Goal: Transaction & Acquisition: Purchase product/service

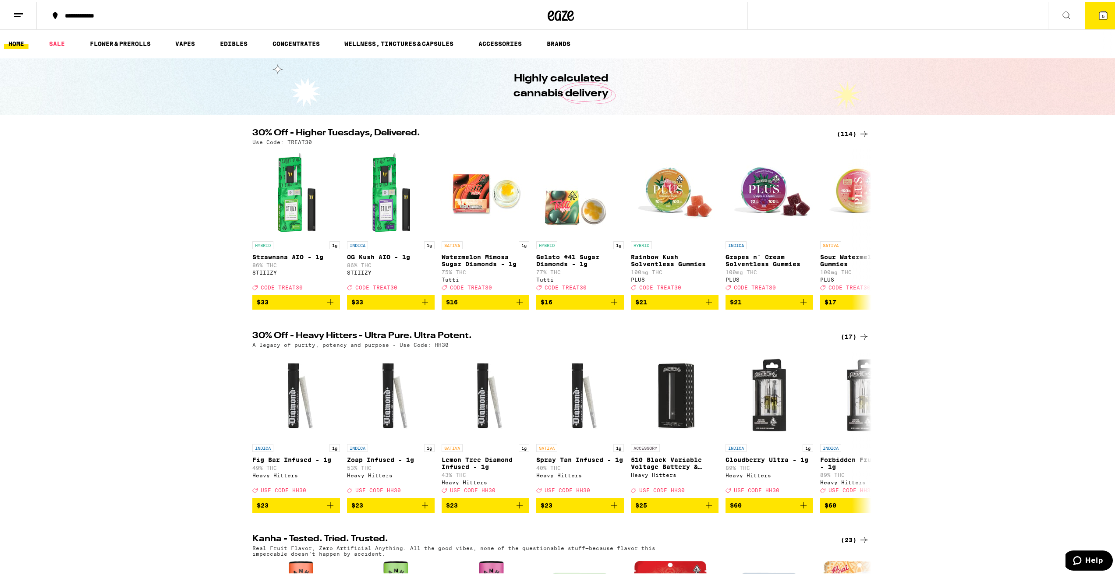
click at [848, 132] on div "(114)" at bounding box center [853, 132] width 32 height 11
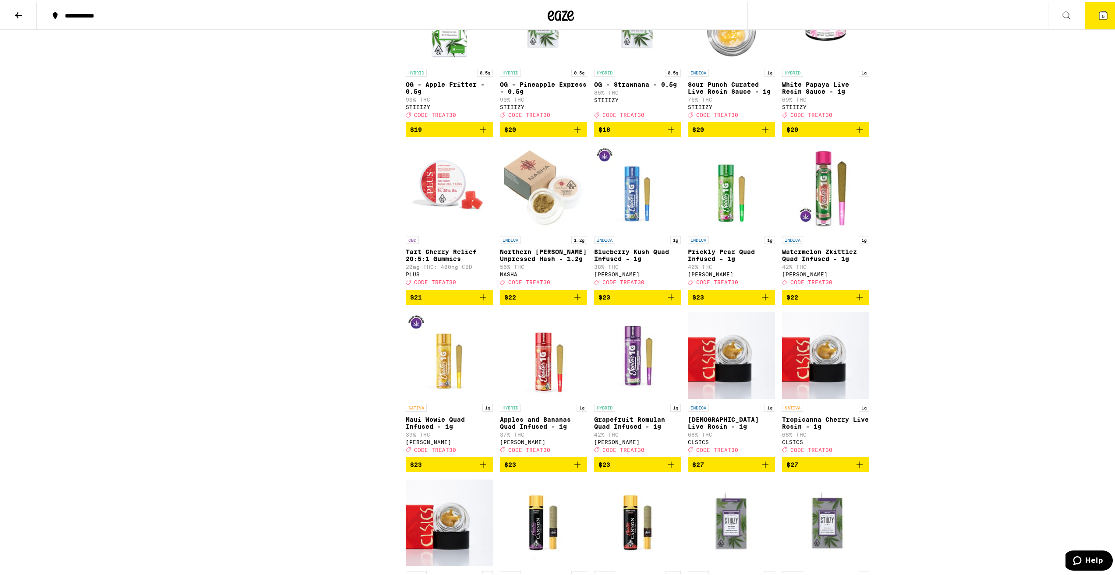
scroll to position [1489, 0]
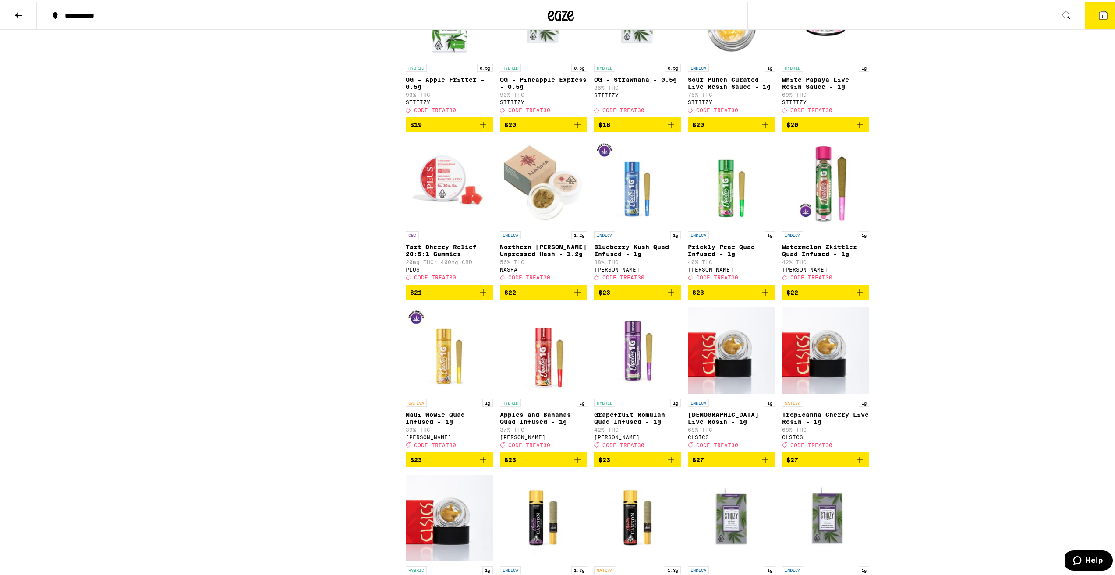
click at [812, 296] on span "$22" at bounding box center [825, 291] width 78 height 11
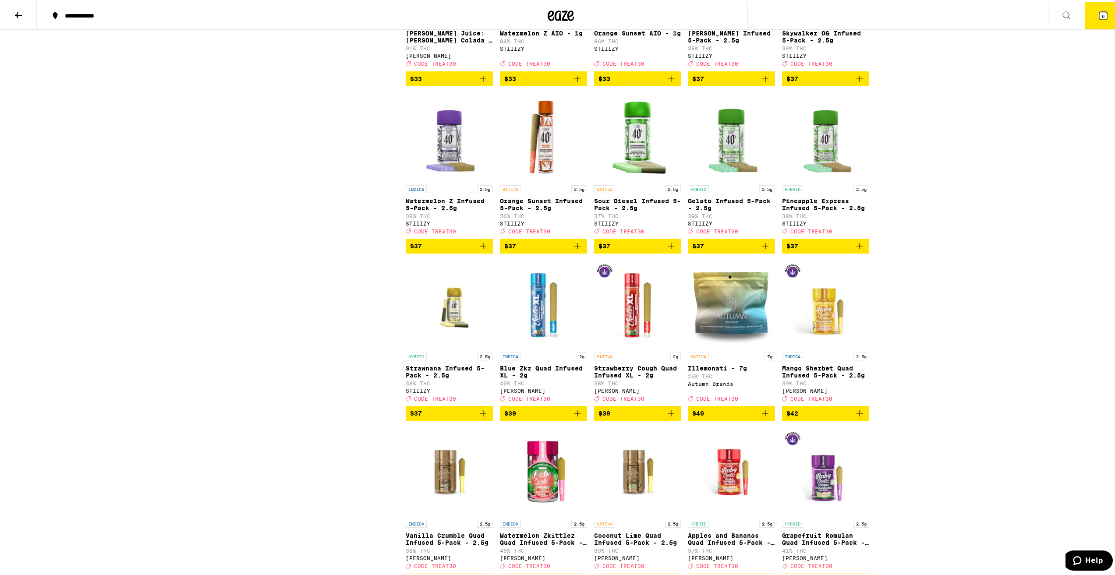
scroll to position [2847, 0]
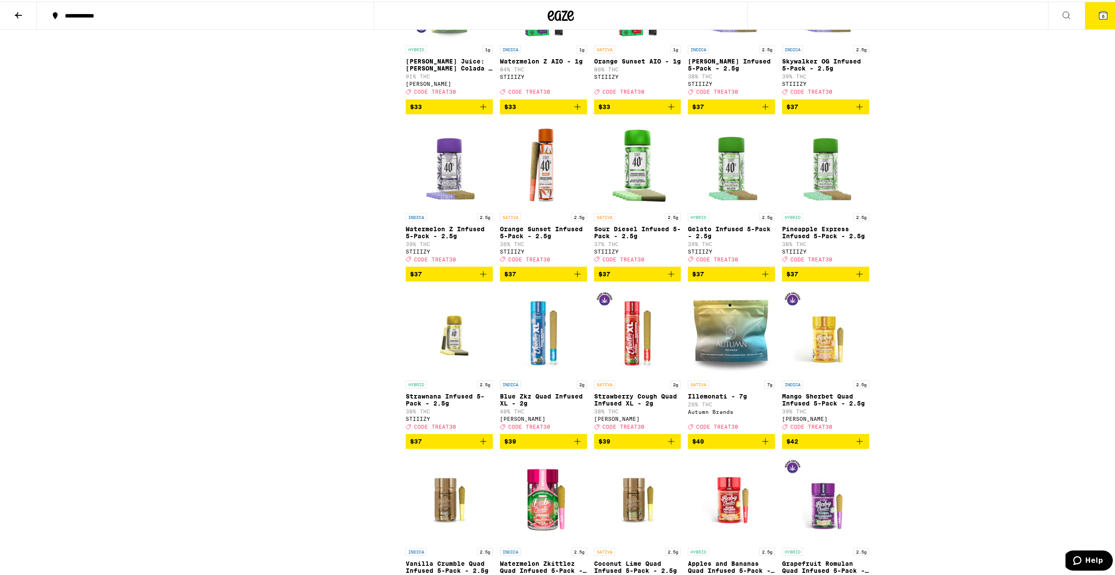
click at [818, 110] on span "$37" at bounding box center [825, 105] width 78 height 11
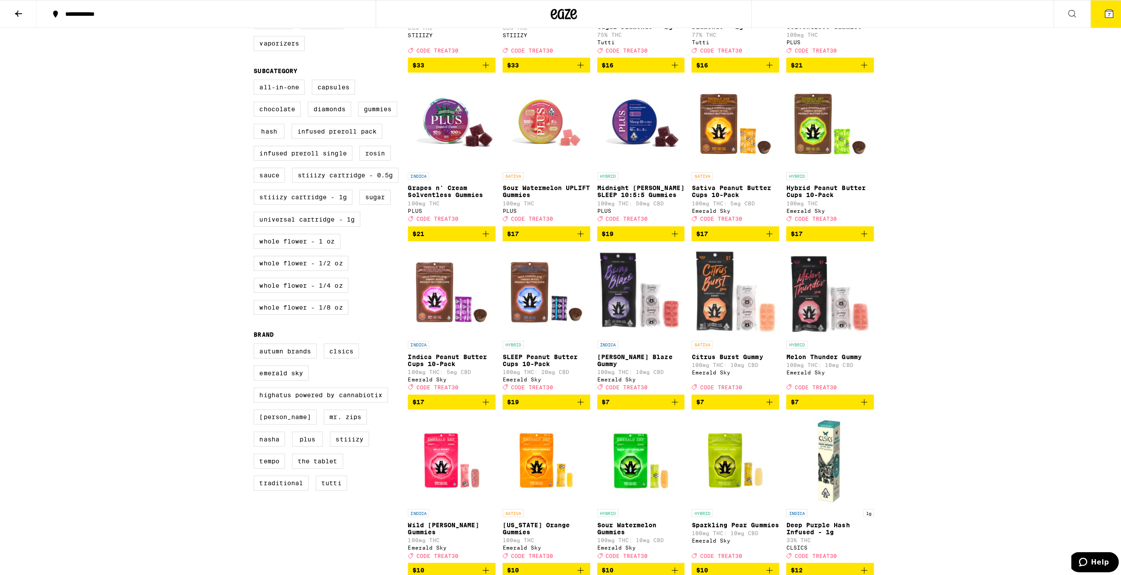
scroll to position [88, 0]
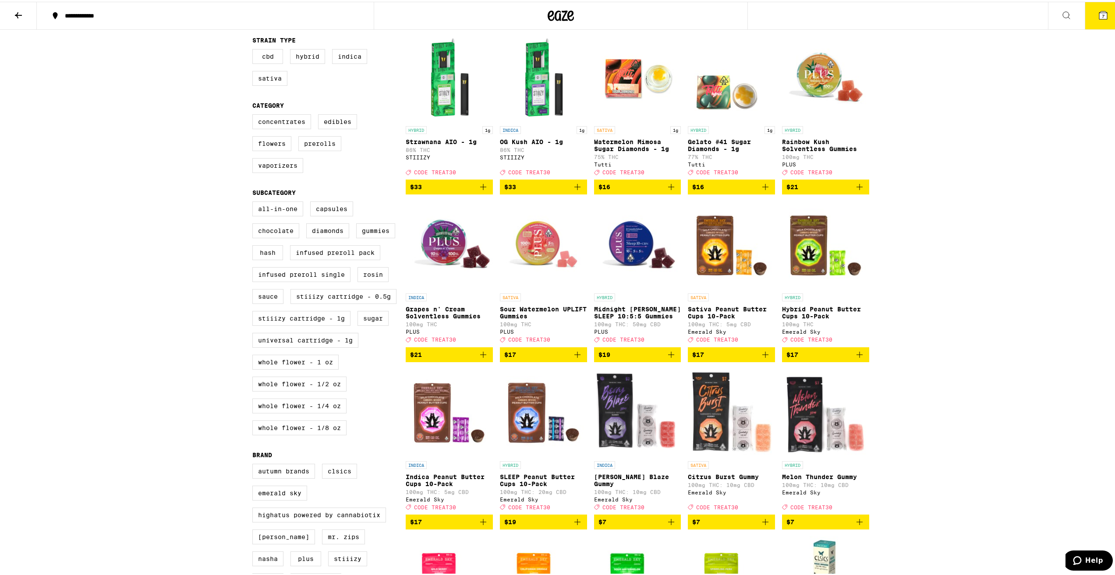
click at [1088, 18] on button "7" at bounding box center [1102, 13] width 37 height 27
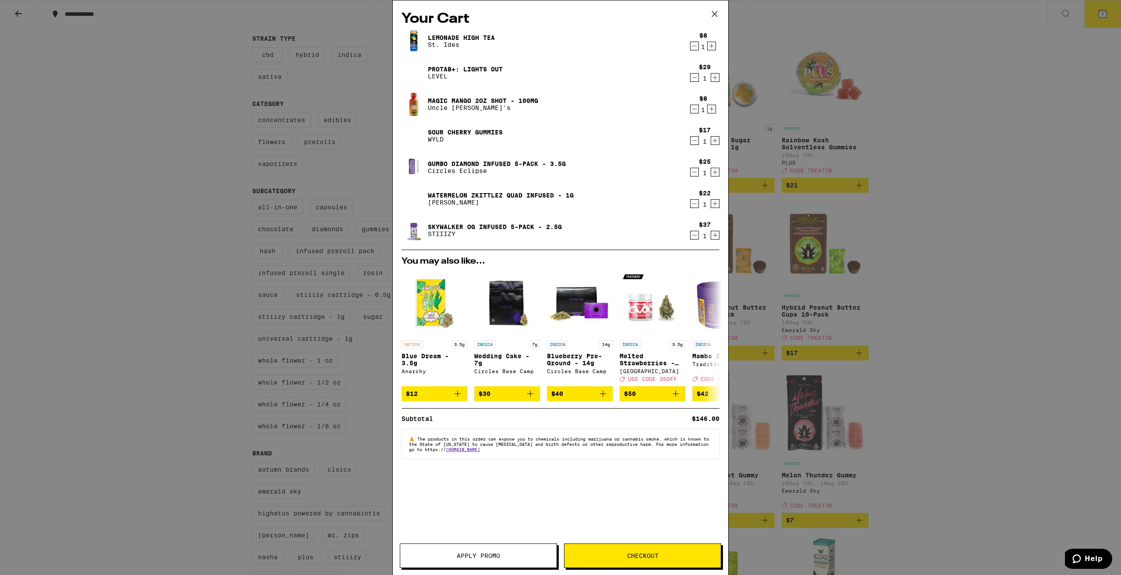
click at [697, 76] on icon "Decrement" at bounding box center [695, 77] width 8 height 11
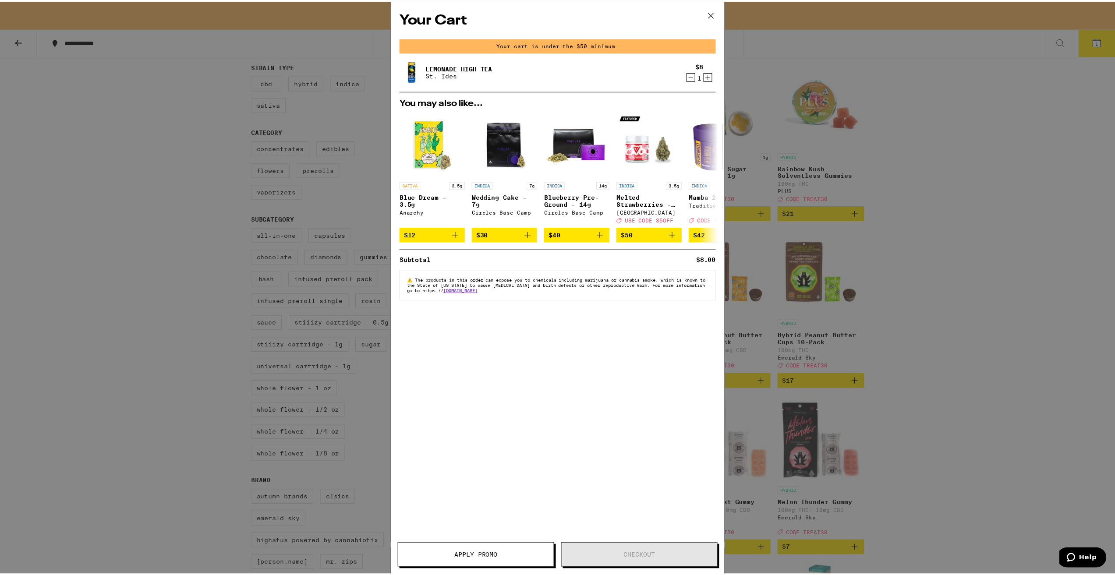
scroll to position [116, 0]
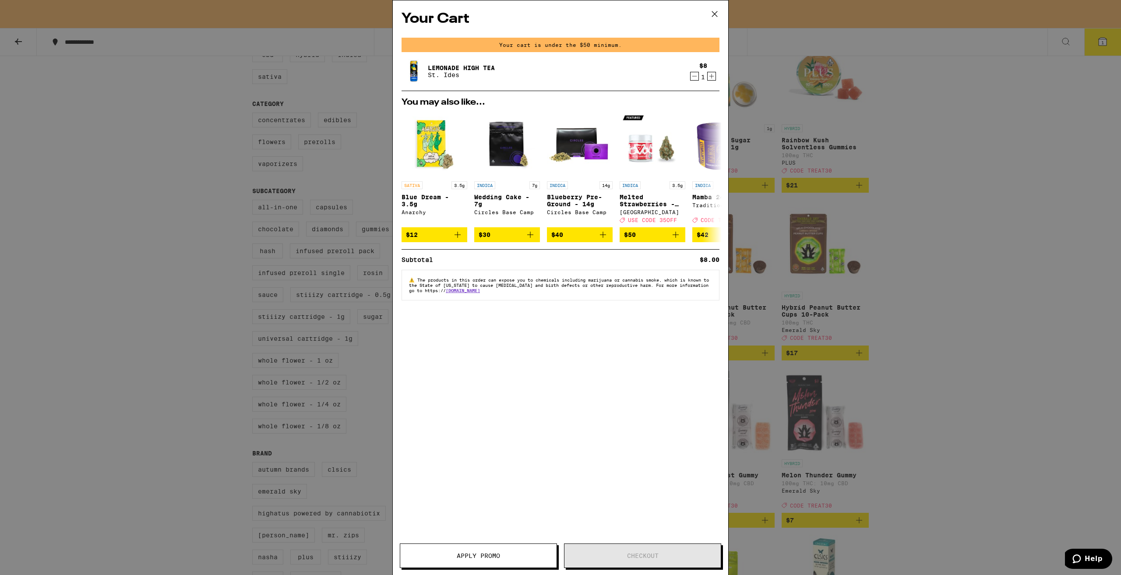
click at [714, 18] on icon at bounding box center [714, 13] width 13 height 13
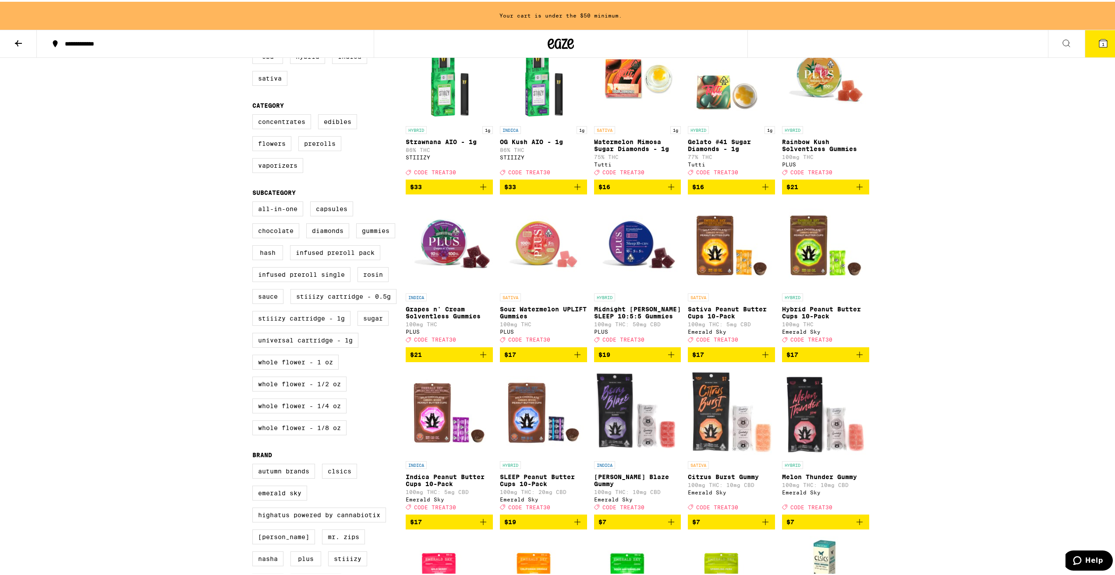
click at [1084, 38] on button "1" at bounding box center [1102, 41] width 37 height 27
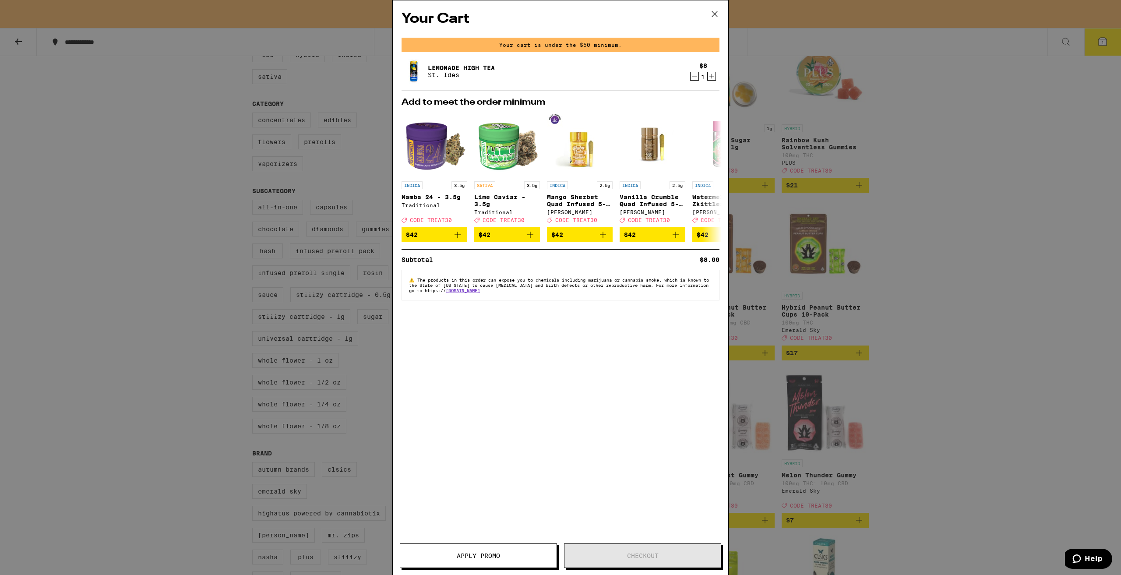
click at [713, 13] on icon at bounding box center [714, 13] width 13 height 13
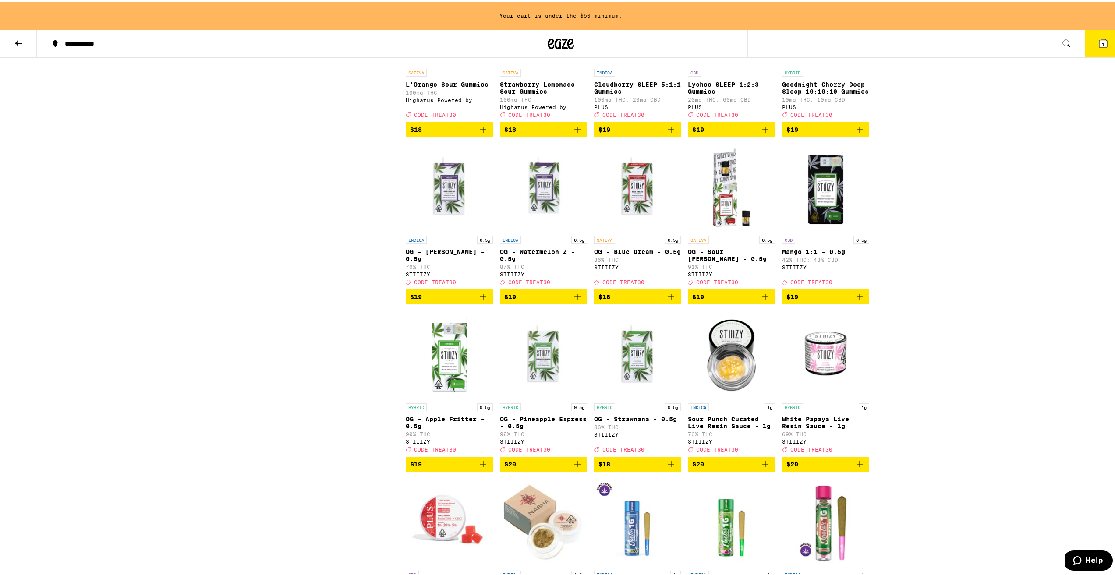
scroll to position [1139, 0]
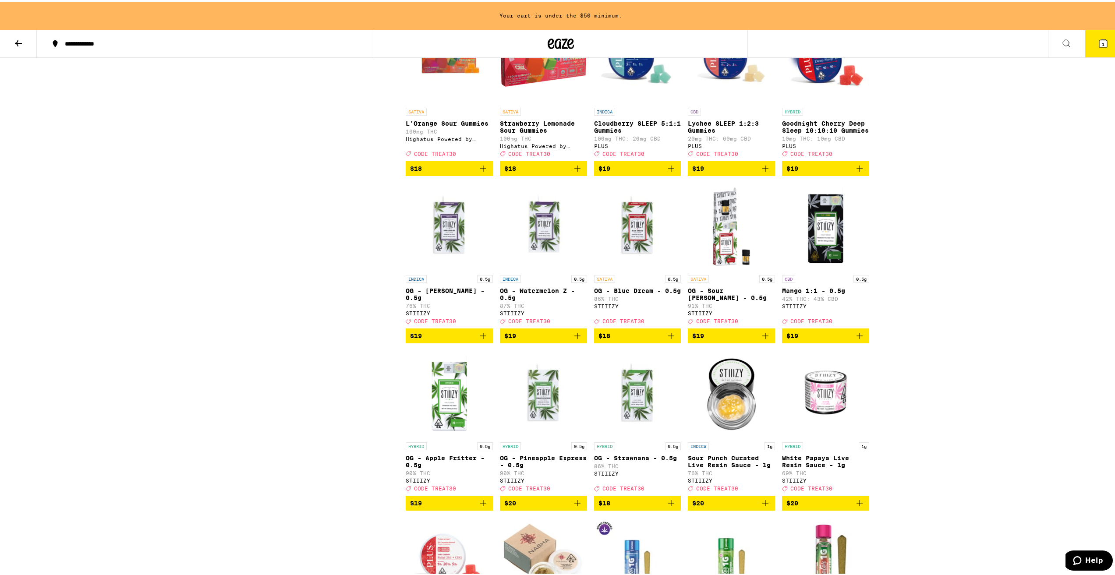
click at [1099, 42] on icon at bounding box center [1103, 42] width 8 height 8
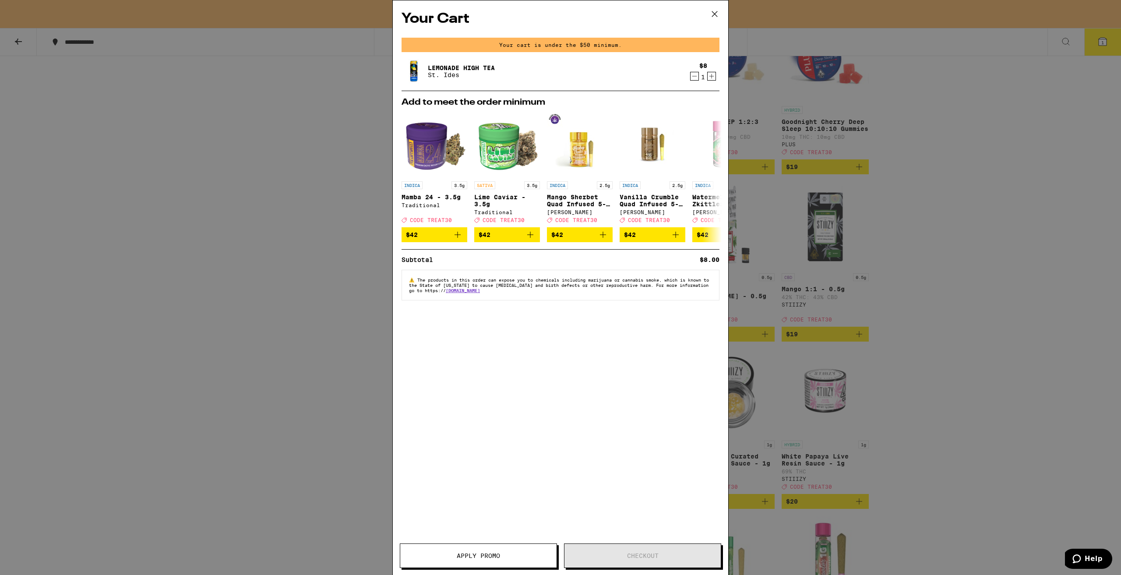
click at [718, 11] on icon at bounding box center [714, 13] width 13 height 13
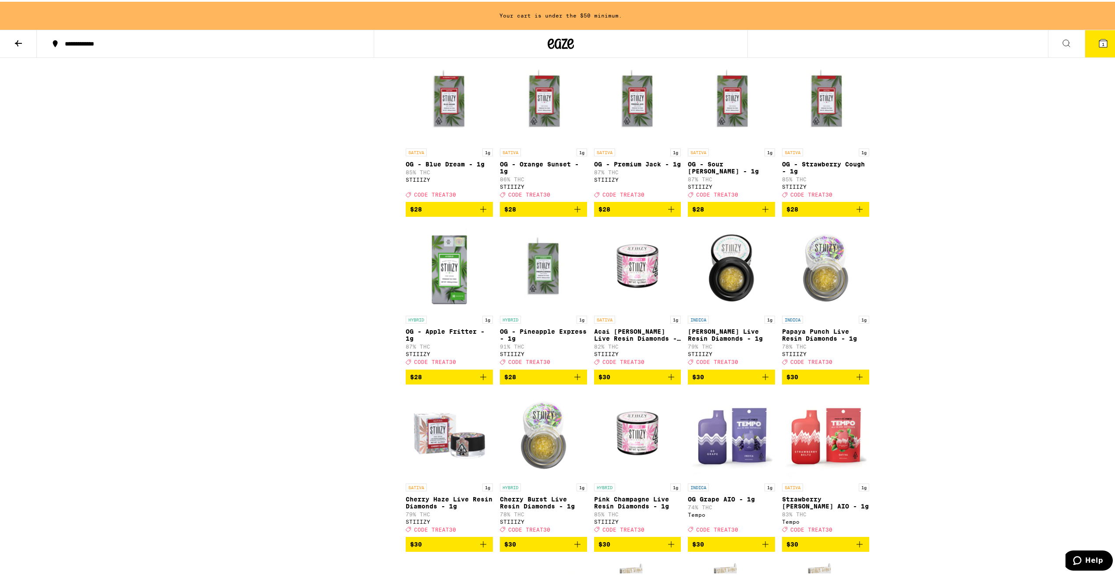
scroll to position [2321, 0]
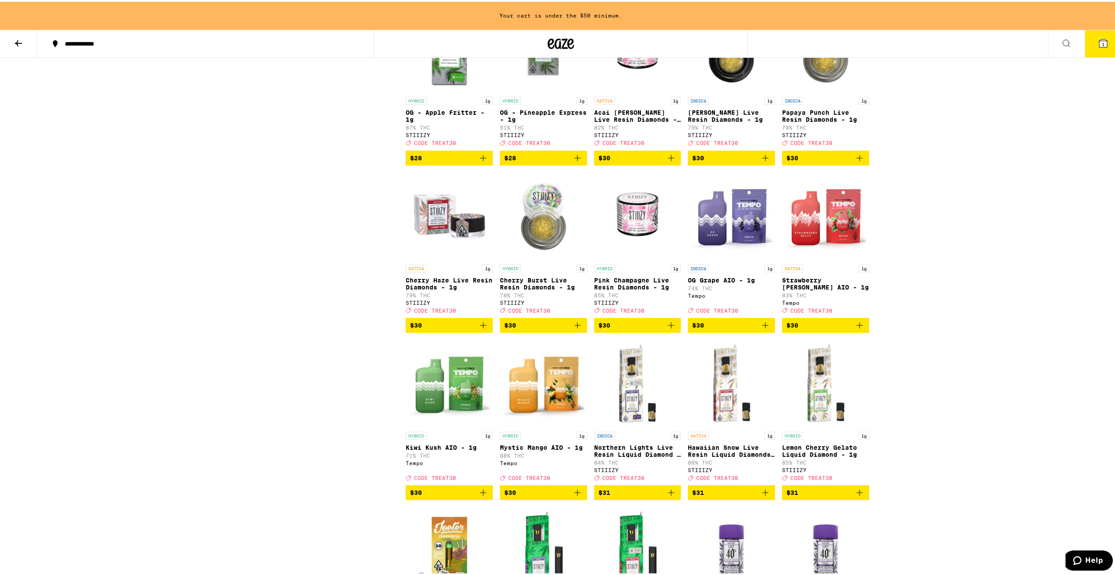
click at [724, 329] on span "$30" at bounding box center [731, 323] width 78 height 11
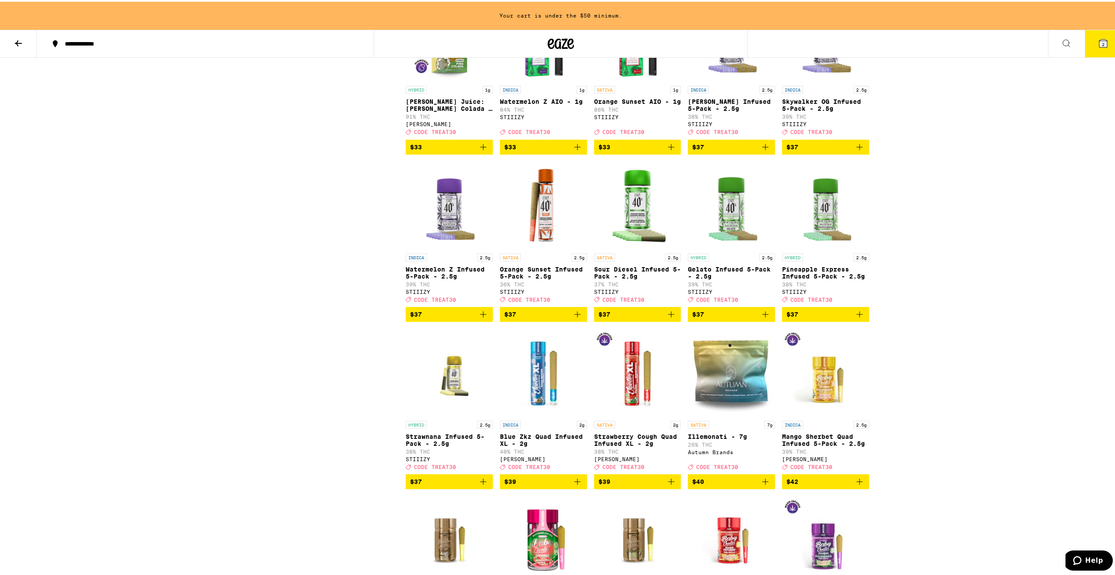
scroll to position [2759, 0]
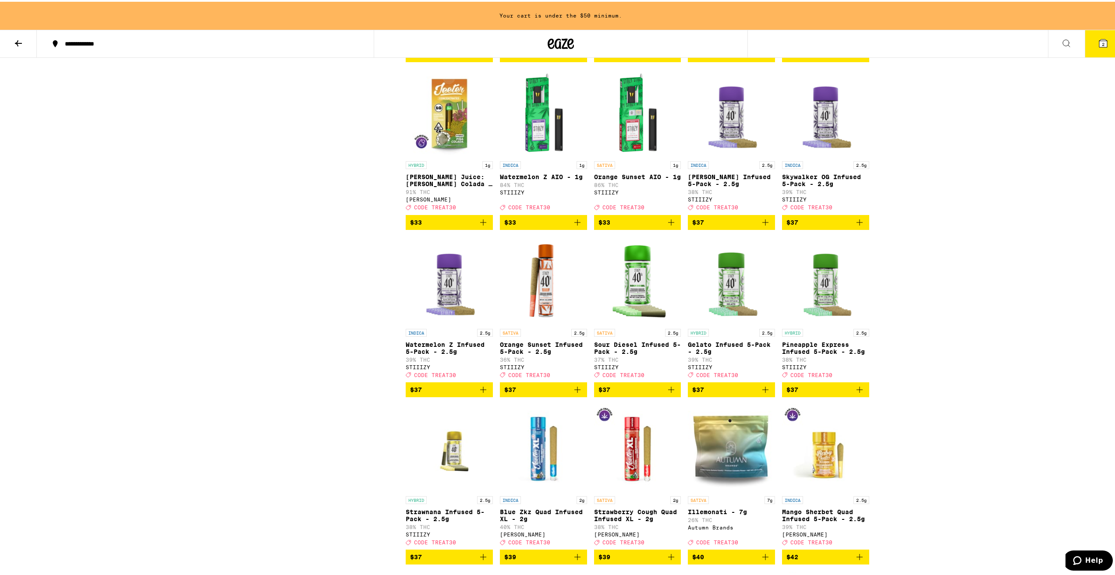
click at [727, 226] on span "$37" at bounding box center [731, 220] width 78 height 11
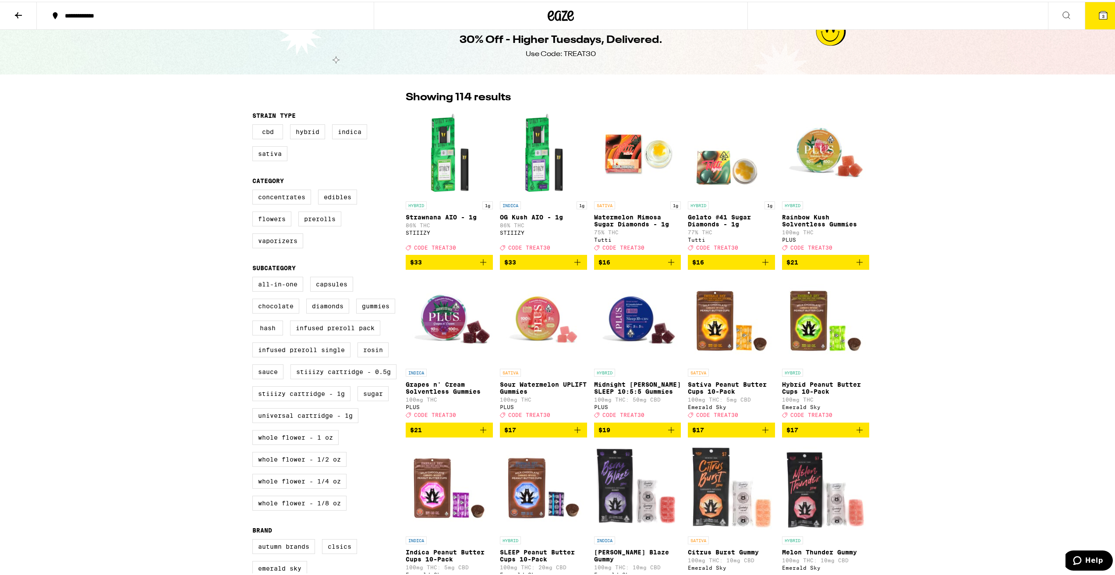
scroll to position [0, 0]
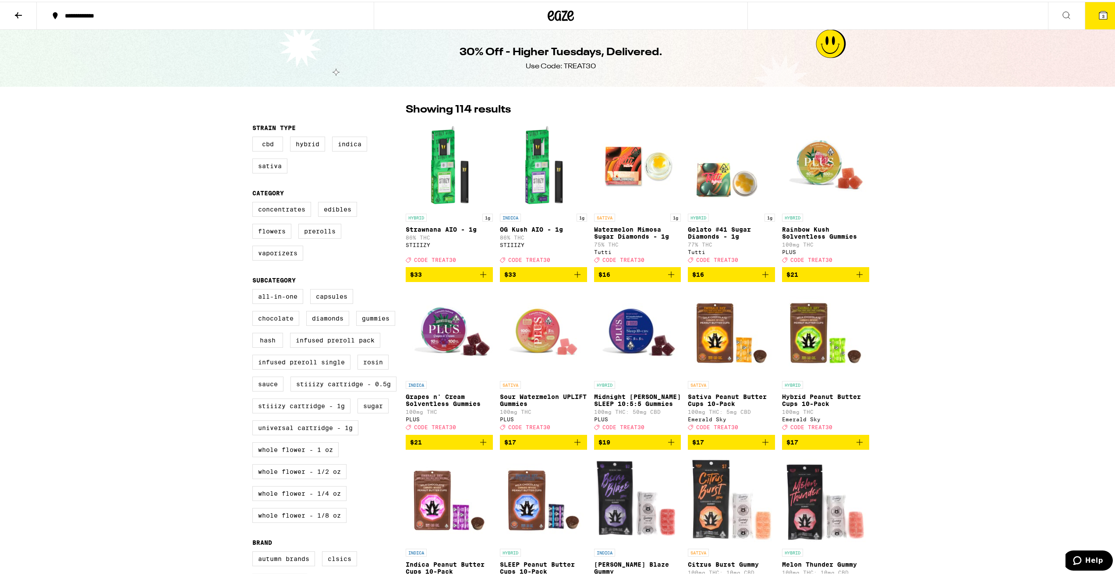
click at [14, 14] on icon at bounding box center [18, 13] width 11 height 11
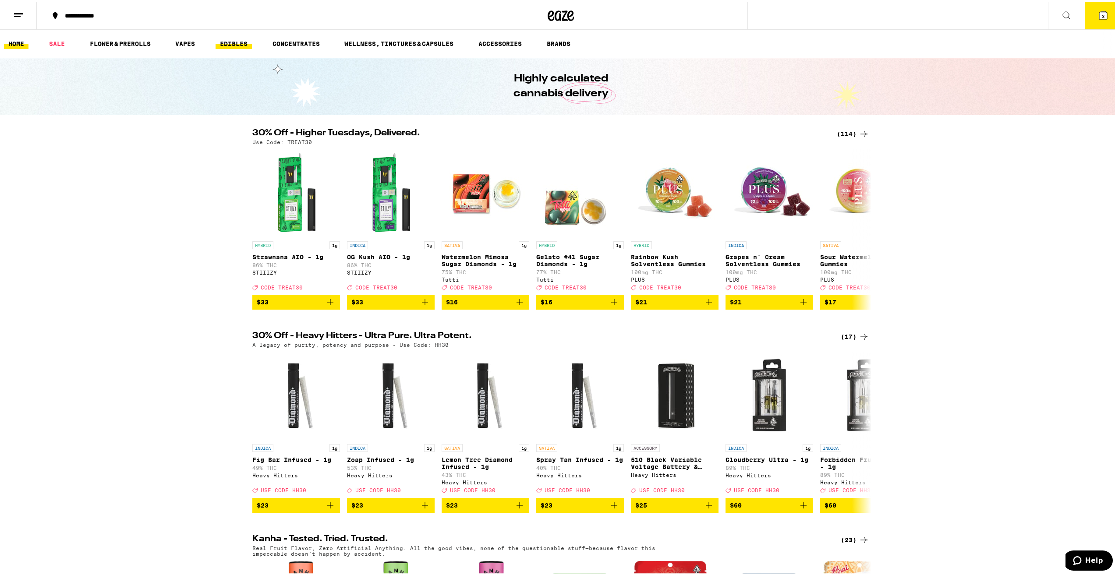
click at [231, 44] on link "EDIBLES" at bounding box center [233, 42] width 36 height 11
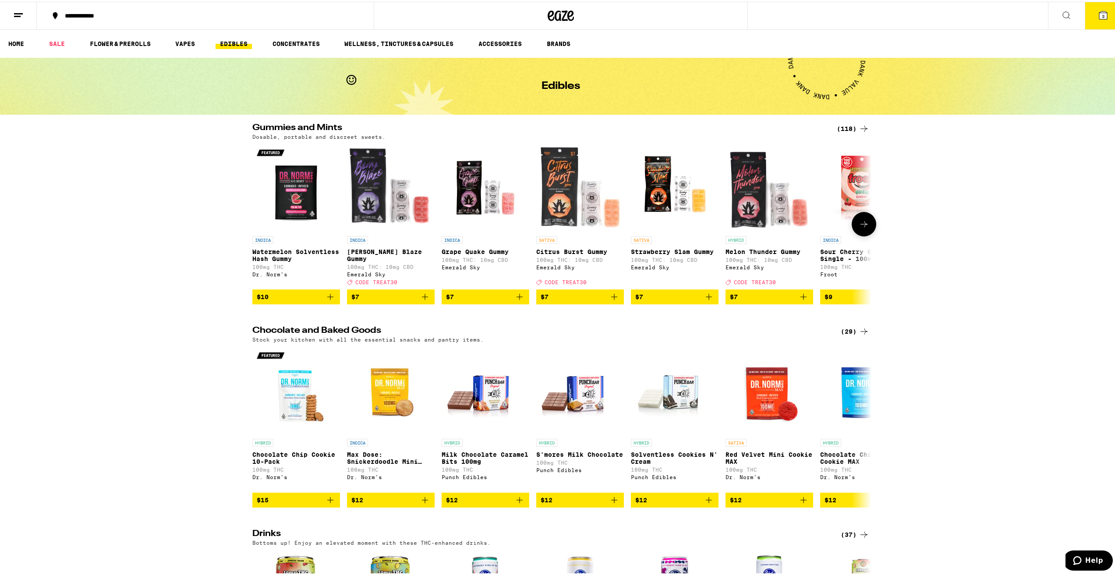
click at [318, 294] on span "$10" at bounding box center [296, 295] width 79 height 11
click at [1099, 11] on icon at bounding box center [1103, 14] width 8 height 8
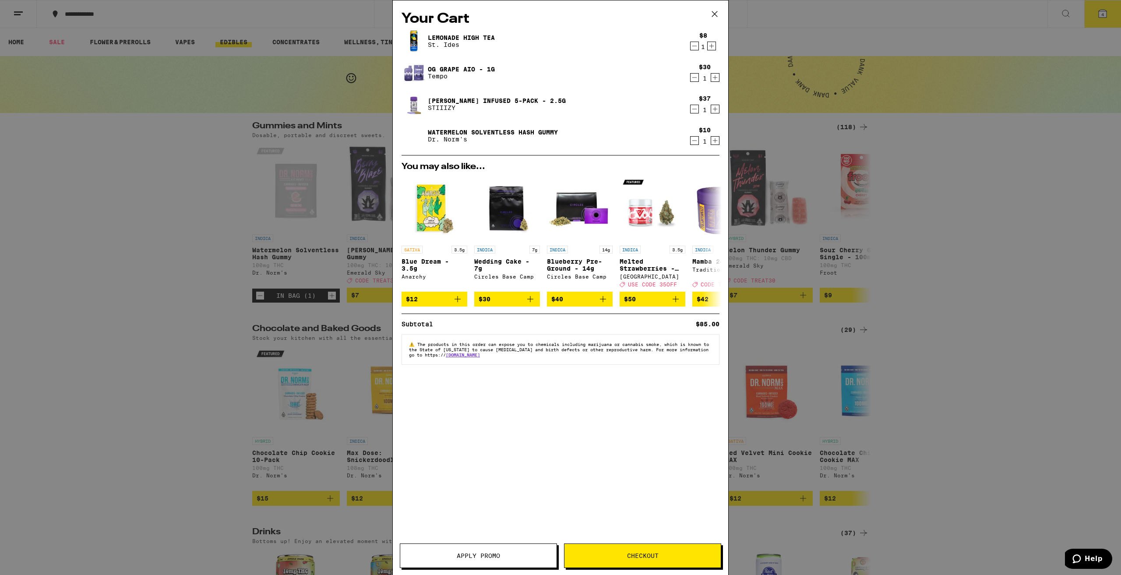
click at [839, 298] on div "Your Cart Lemonade High Tea St. Ides $8 1 OG Grape AIO - 1g Tempo $30 1 King Lo…" at bounding box center [560, 287] width 1121 height 575
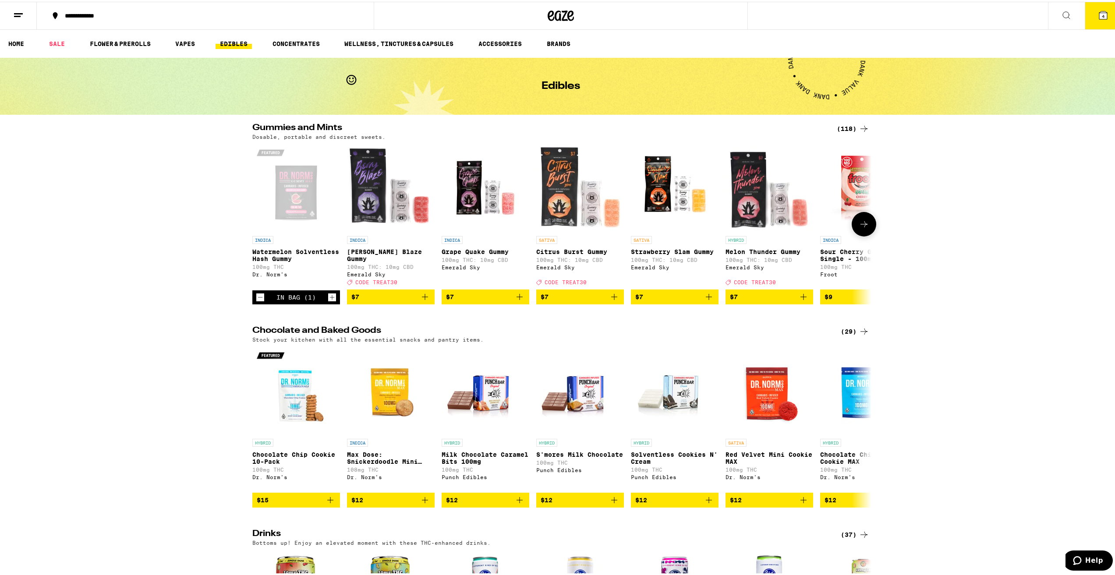
click at [832, 294] on span "$9" at bounding box center [863, 295] width 79 height 11
click at [1084, 13] on button "5" at bounding box center [1102, 13] width 37 height 27
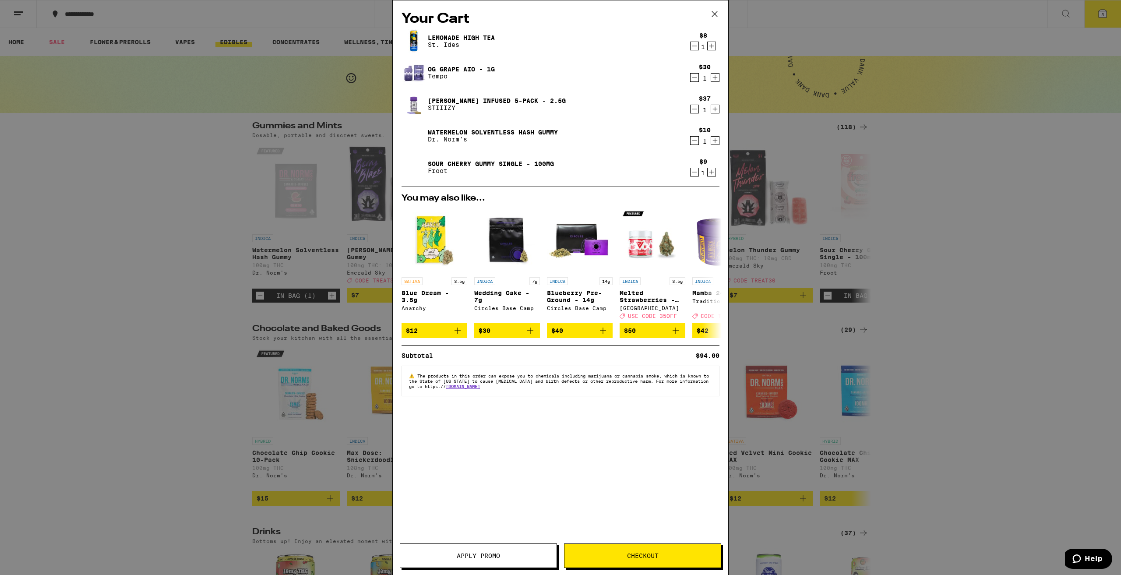
click at [695, 77] on icon "Decrement" at bounding box center [695, 77] width 8 height 11
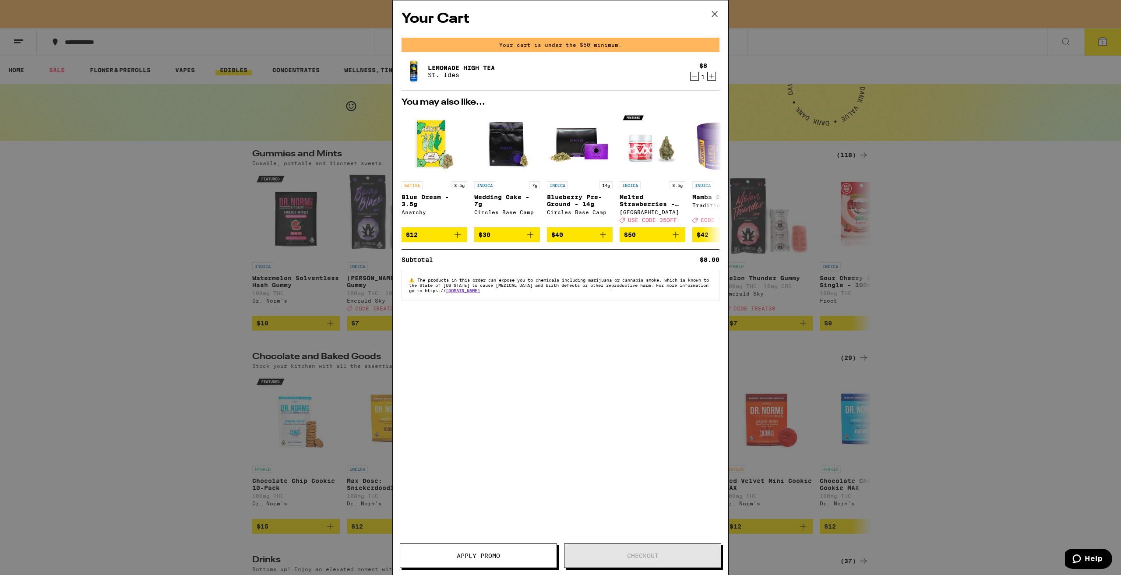
click at [710, 14] on icon at bounding box center [714, 13] width 13 height 13
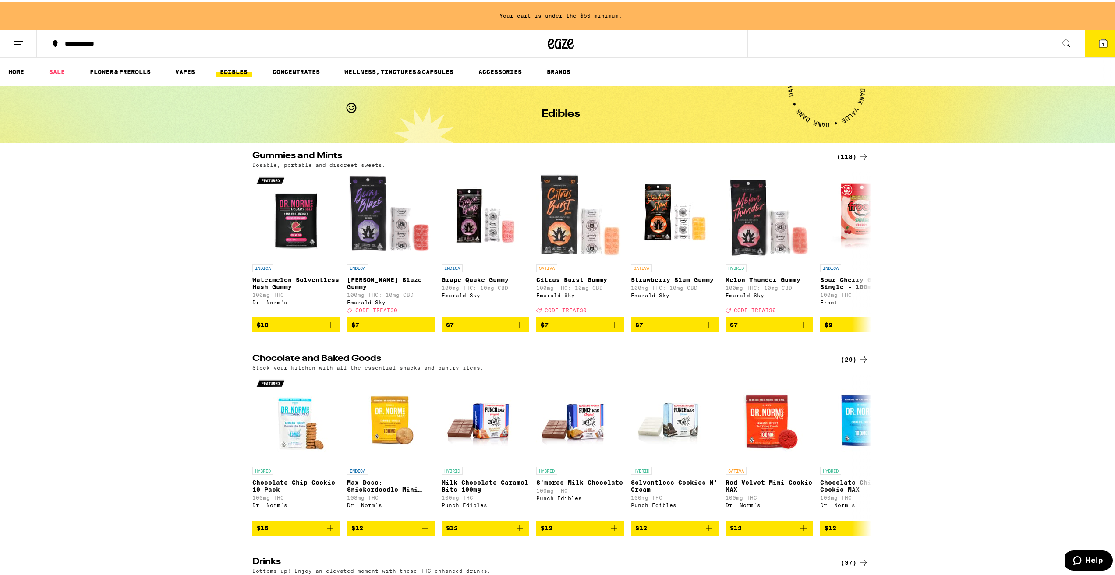
click at [1071, 32] on button at bounding box center [1066, 42] width 37 height 28
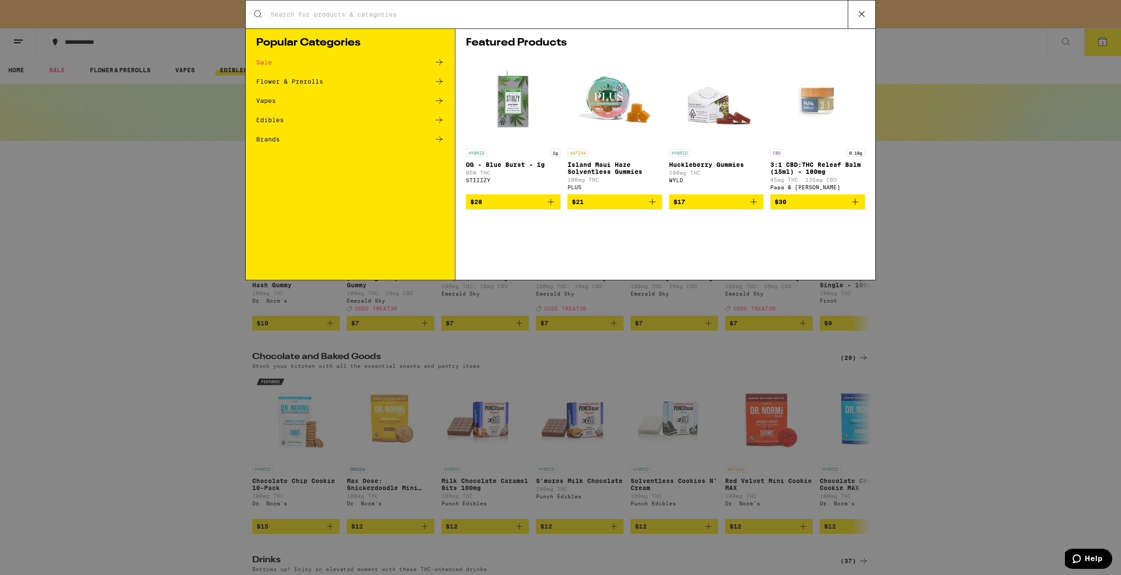
click at [1102, 38] on div "Search for Products Popular Categories Sale Flower & Prerolls Vapes Edibles Bra…" at bounding box center [560, 287] width 1121 height 575
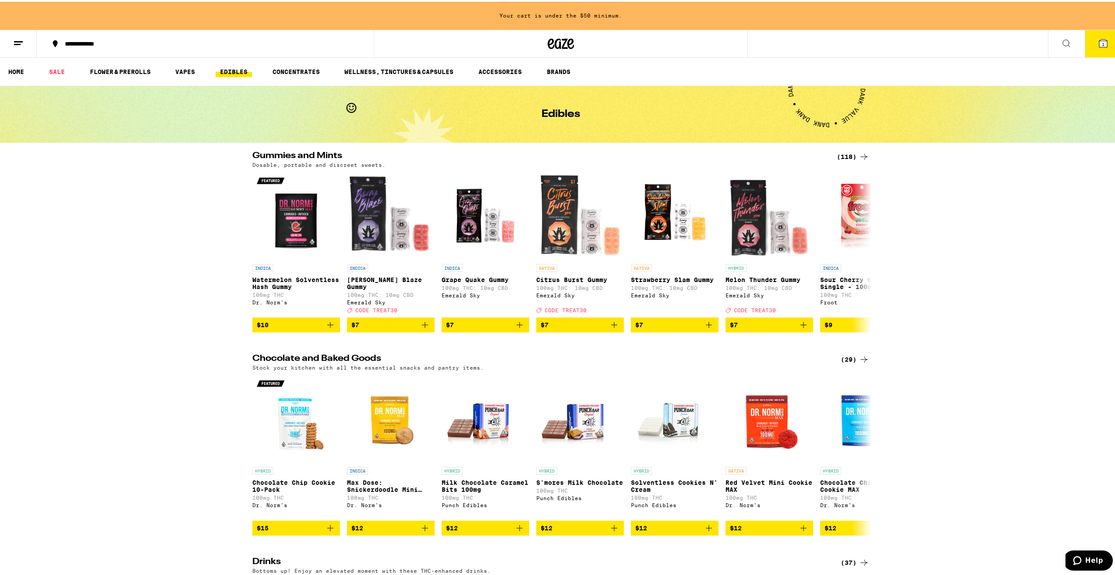
click at [1102, 45] on button "1" at bounding box center [1102, 41] width 37 height 27
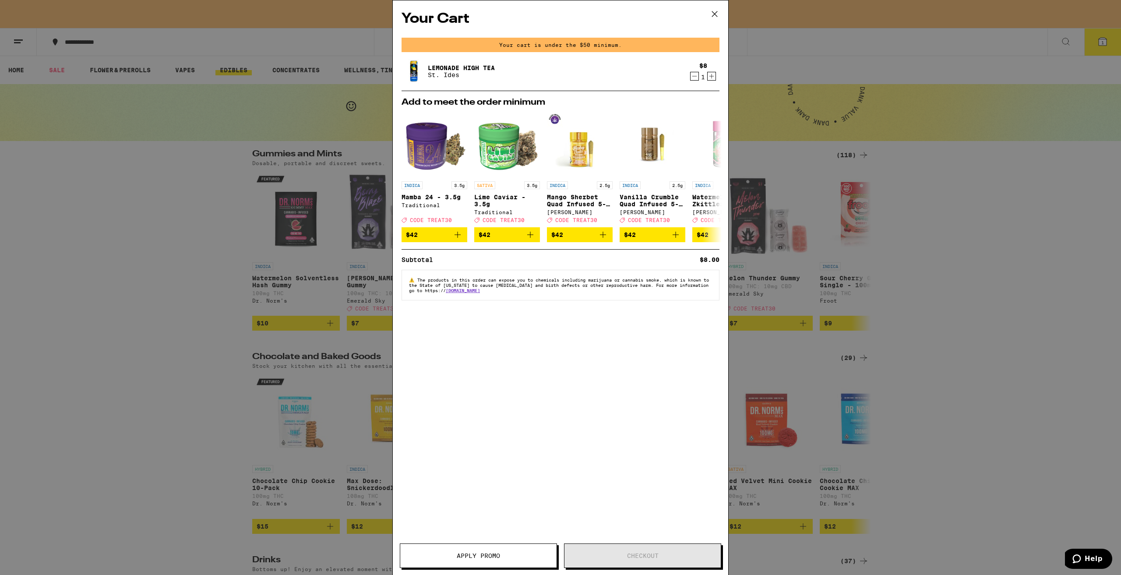
click at [152, 238] on div "Your Cart Your cart is under the $50 minimum. Lemonade High Tea St. Ides $8 1 A…" at bounding box center [560, 287] width 1121 height 575
click at [704, 14] on button at bounding box center [714, 14] width 27 height 28
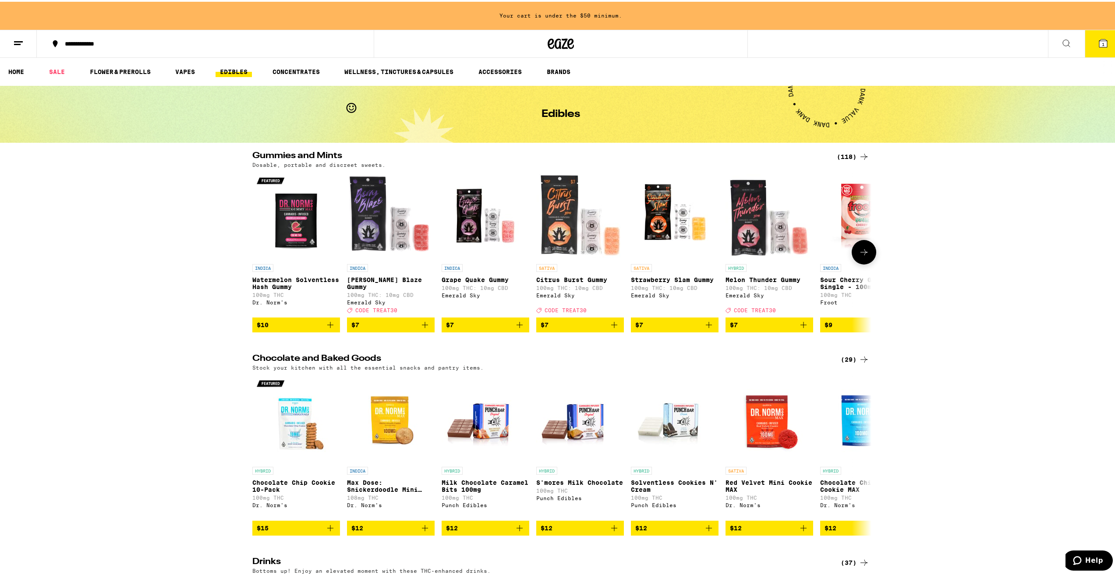
click at [314, 325] on span "$10" at bounding box center [296, 323] width 79 height 11
click at [864, 254] on icon at bounding box center [863, 250] width 11 height 11
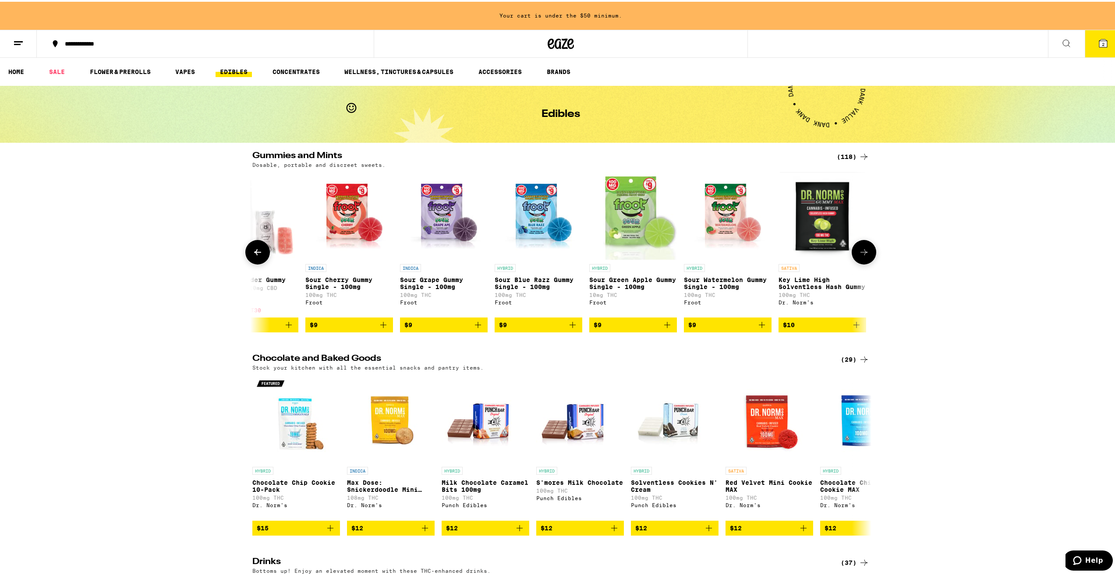
scroll to position [0, 521]
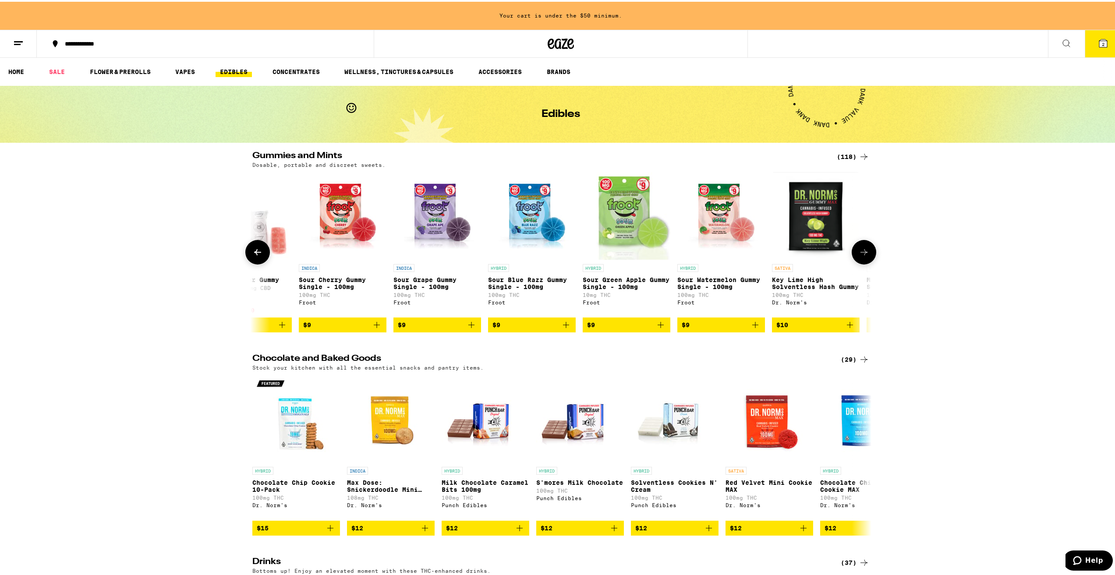
click at [342, 328] on span "$9" at bounding box center [342, 323] width 79 height 11
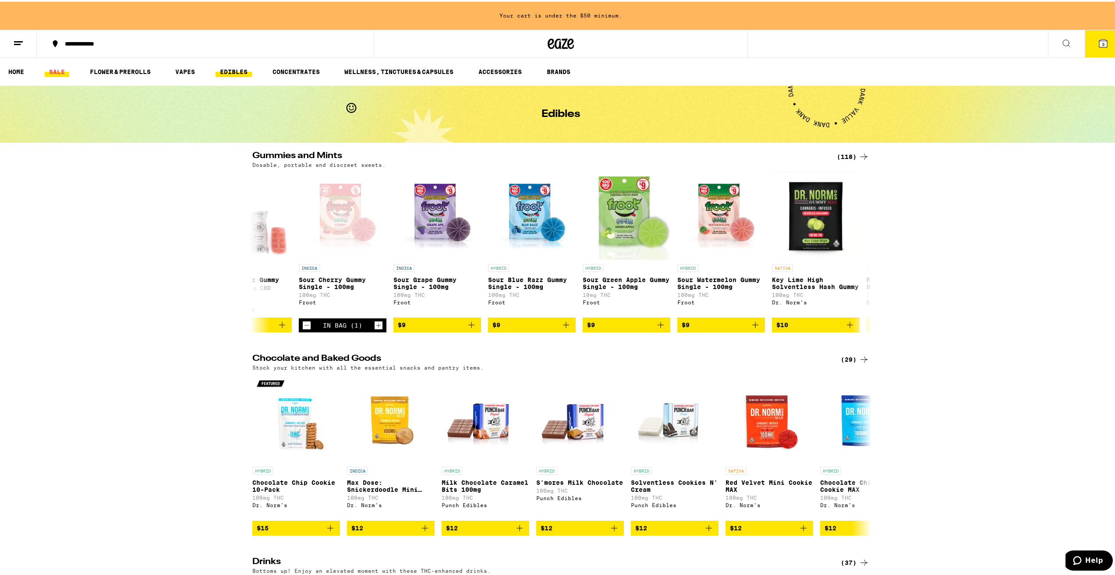
click at [59, 68] on link "SALE" at bounding box center [57, 70] width 25 height 11
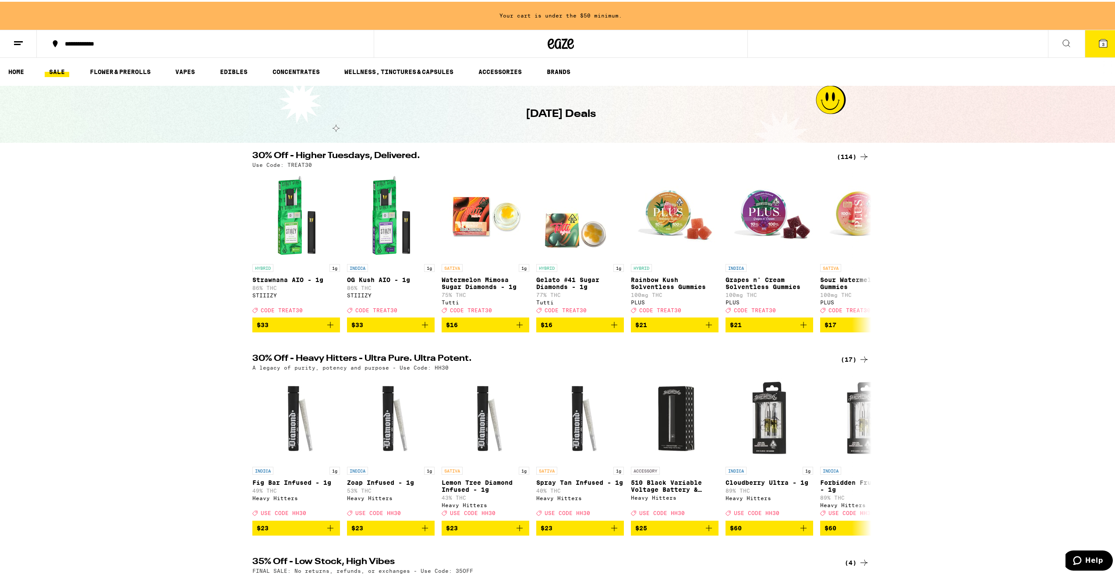
click at [846, 157] on div "(114)" at bounding box center [853, 155] width 32 height 11
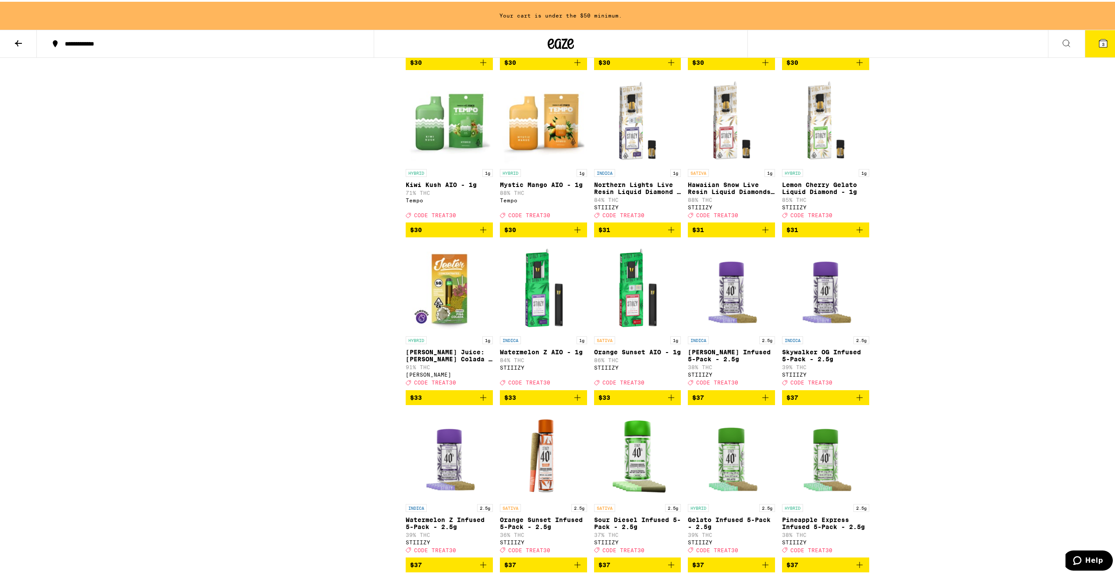
scroll to position [2803, 0]
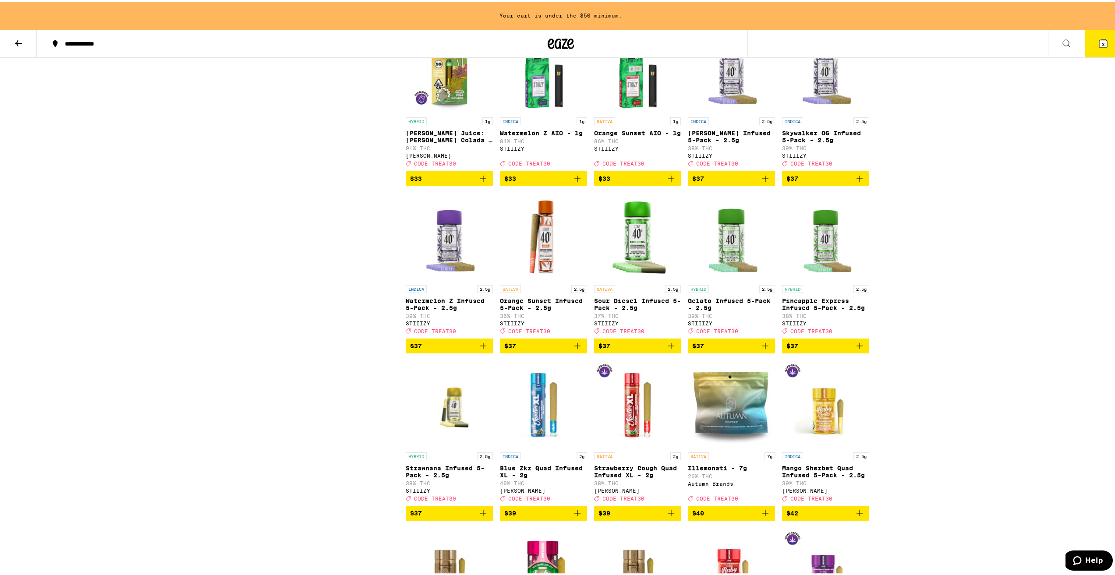
click at [813, 182] on span "$37" at bounding box center [825, 177] width 78 height 11
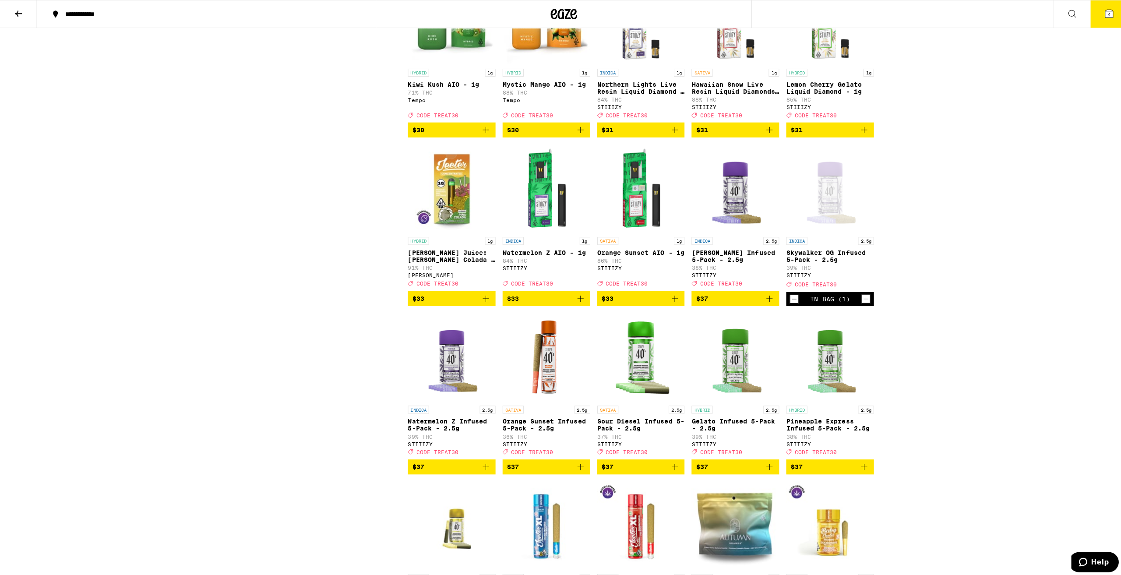
scroll to position [2644, 0]
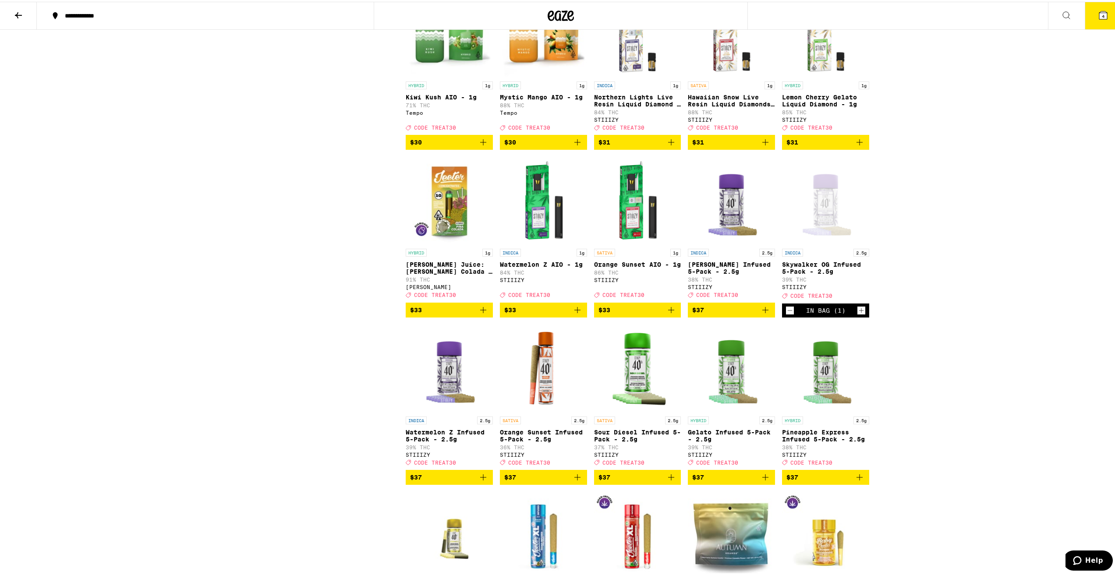
click at [1095, 19] on button "4" at bounding box center [1102, 13] width 37 height 27
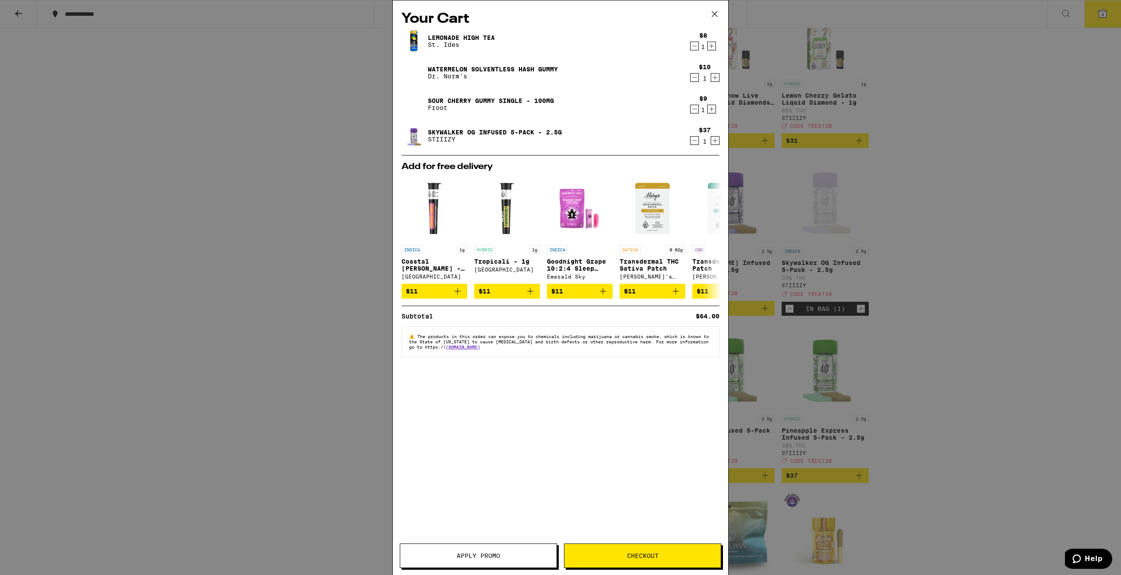
click at [643, 549] on button "Checkout" at bounding box center [642, 556] width 157 height 25
